Goal: Navigation & Orientation: Find specific page/section

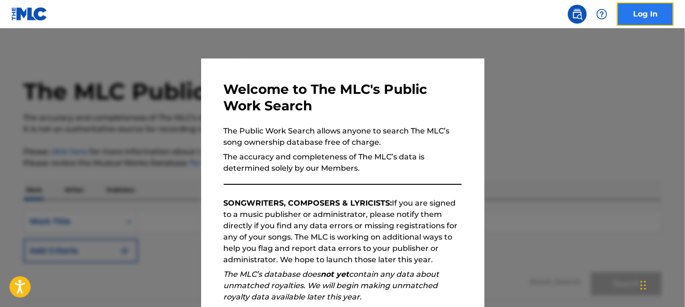
click at [651, 17] on link "Log In" at bounding box center [645, 14] width 57 height 24
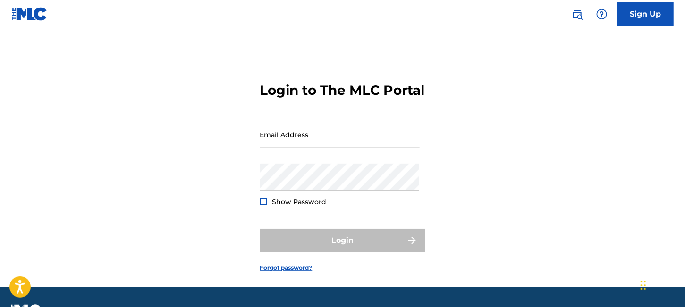
click at [340, 148] on input "Email Address" at bounding box center [339, 134] width 159 height 27
click at [268, 206] on div "Password Show Password" at bounding box center [339, 185] width 159 height 42
type input "[EMAIL_ADDRESS][DOMAIN_NAME]"
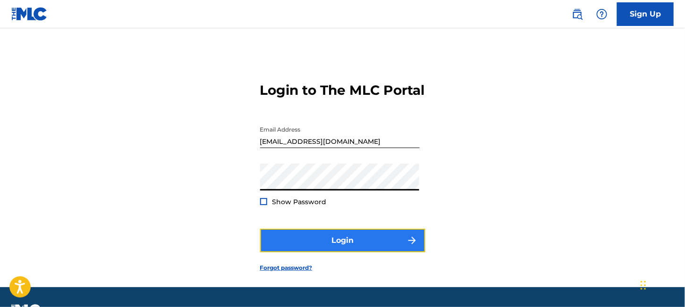
click at [386, 252] on button "Login" at bounding box center [342, 241] width 165 height 24
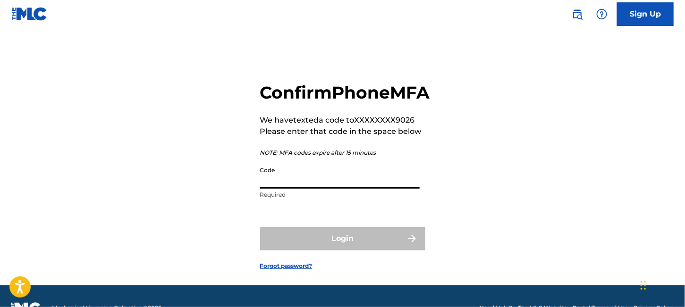
click at [289, 189] on input "Code" at bounding box center [339, 175] width 159 height 27
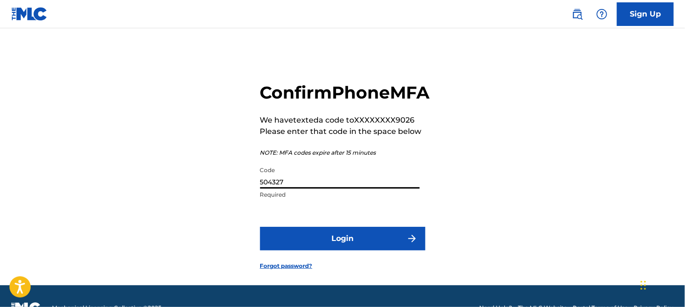
type input "504327"
click at [260, 227] on button "Login" at bounding box center [342, 239] width 165 height 24
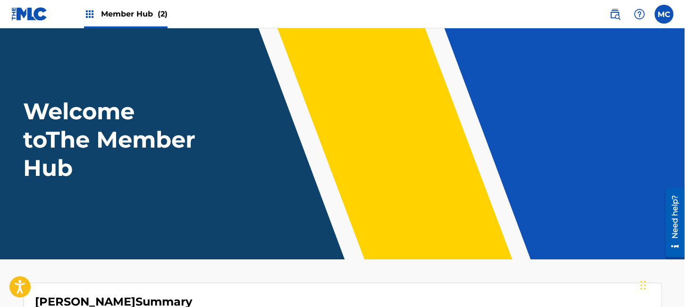
click at [156, 10] on span "Member Hub (2)" at bounding box center [134, 13] width 67 height 11
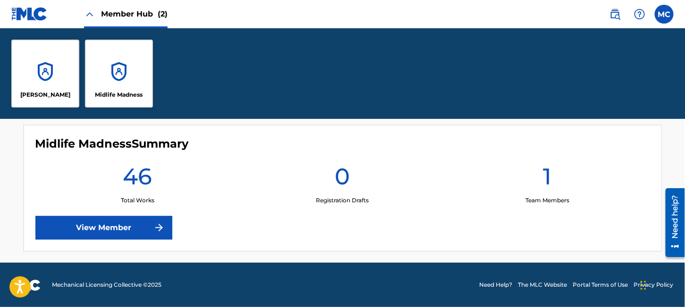
scroll to position [72, 0]
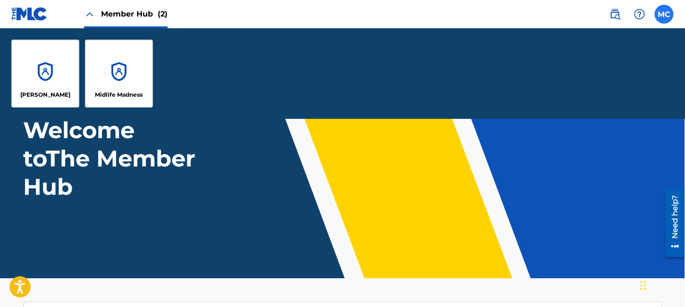
click at [661, 14] on label at bounding box center [663, 14] width 19 height 19
click at [664, 14] on input "MC [PERSON_NAME] [EMAIL_ADDRESS][DOMAIN_NAME] Notification Preferences Profile …" at bounding box center [664, 14] width 0 height 0
click at [40, 74] on div "[PERSON_NAME]" at bounding box center [45, 74] width 68 height 68
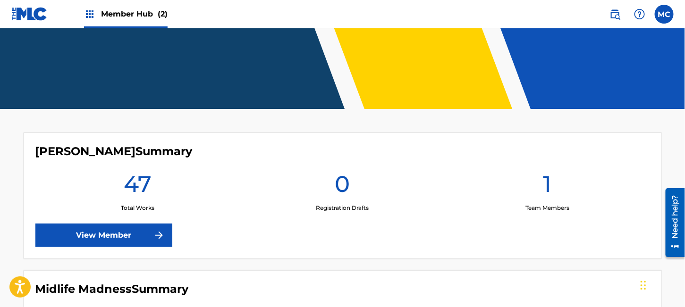
scroll to position [296, 0]
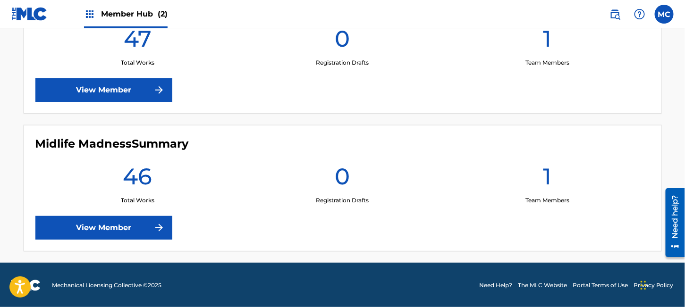
click at [128, 189] on h1 "46" at bounding box center [137, 179] width 29 height 34
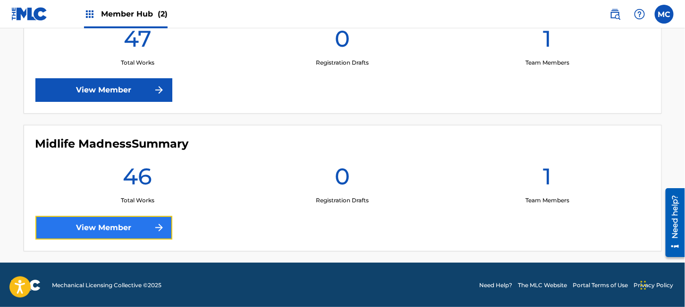
click at [109, 230] on link "View Member" at bounding box center [103, 228] width 137 height 24
